Goal: Task Accomplishment & Management: Use online tool/utility

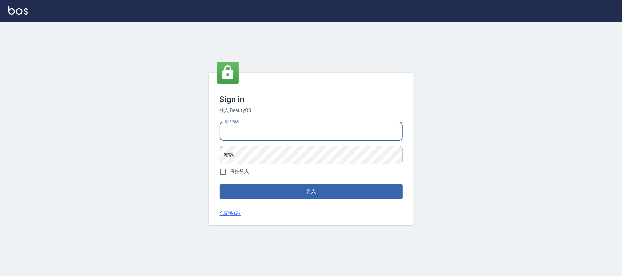
click at [283, 130] on input "電話號碼" at bounding box center [311, 131] width 183 height 18
type input "0225420586"
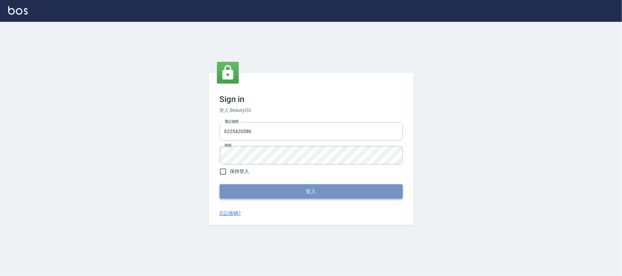
click at [353, 195] on button "登入" at bounding box center [311, 191] width 183 height 14
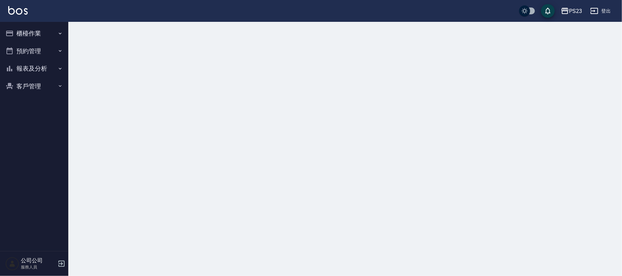
click at [28, 33] on button "櫃檯作業" at bounding box center [34, 34] width 63 height 18
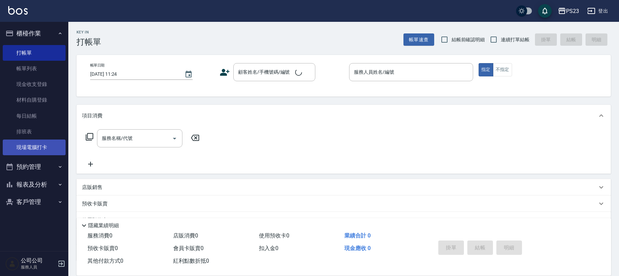
click at [44, 140] on link "現場電腦打卡" at bounding box center [34, 148] width 63 height 16
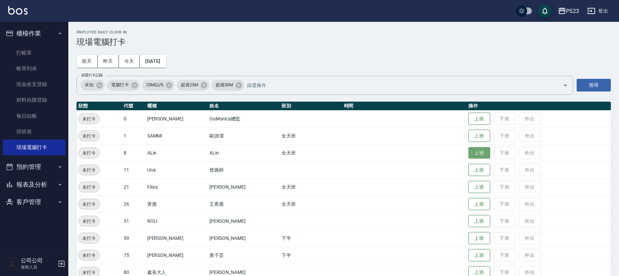
click at [468, 152] on button "上班" at bounding box center [479, 153] width 22 height 12
click at [468, 188] on button "上班" at bounding box center [479, 187] width 22 height 12
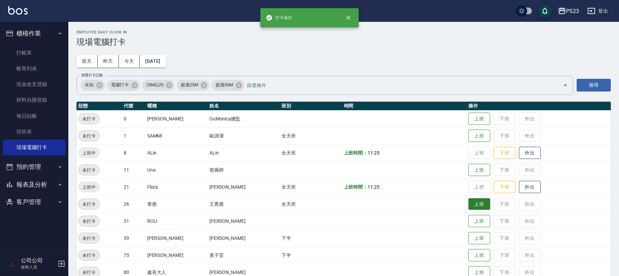
click at [472, 205] on button "上班" at bounding box center [479, 204] width 22 height 12
click at [468, 237] on button "上班" at bounding box center [479, 239] width 22 height 12
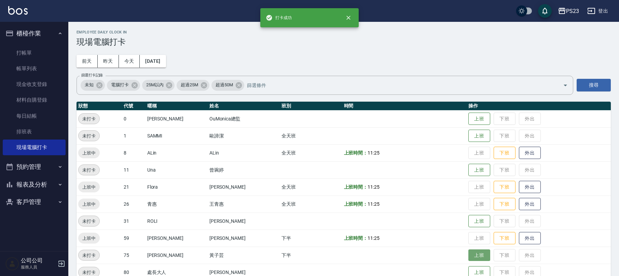
click at [472, 258] on button "上班" at bounding box center [479, 256] width 22 height 12
click at [472, 132] on button "上班" at bounding box center [479, 136] width 22 height 12
